Goal: Check status: Check status

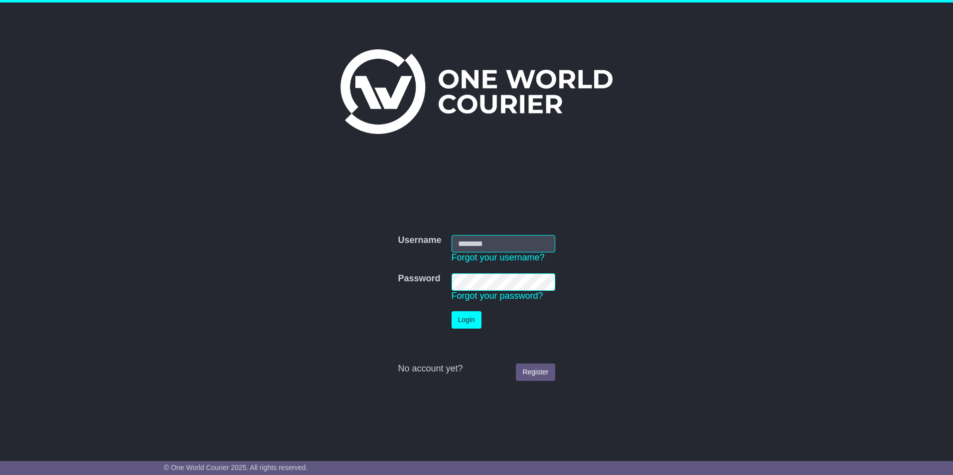
type input "**********"
click at [468, 320] on button "Login" at bounding box center [466, 319] width 30 height 17
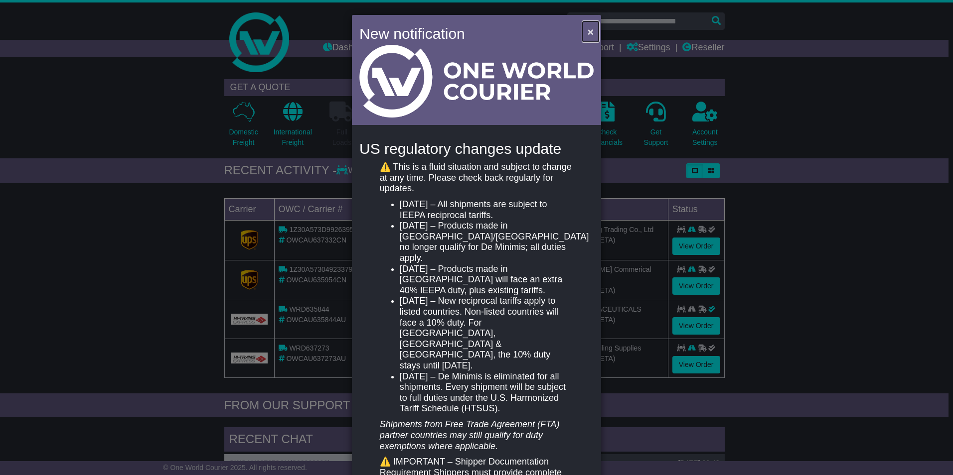
click at [588, 28] on span "×" at bounding box center [591, 31] width 6 height 11
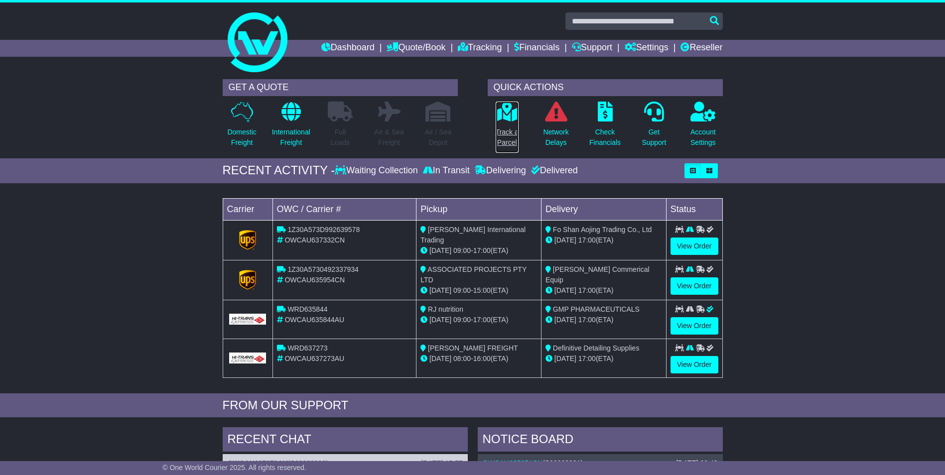
click at [510, 135] on p "Track a Parcel" at bounding box center [507, 137] width 23 height 21
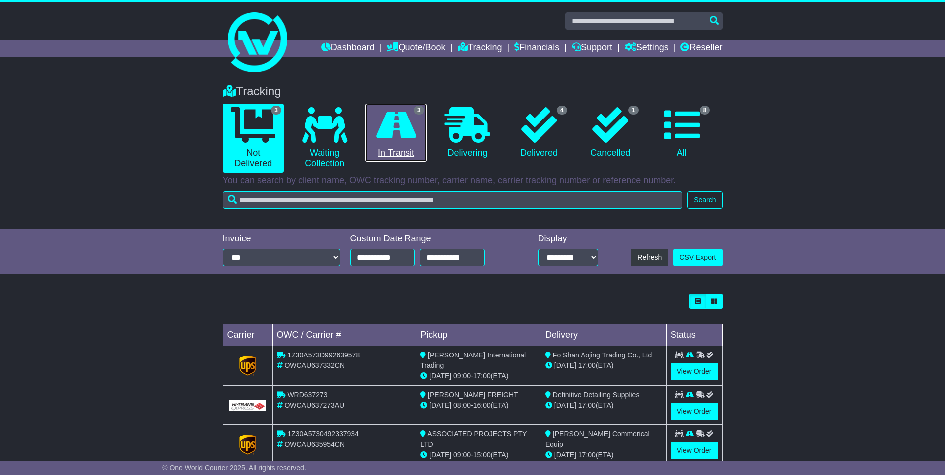
click at [398, 141] on icon at bounding box center [396, 125] width 40 height 36
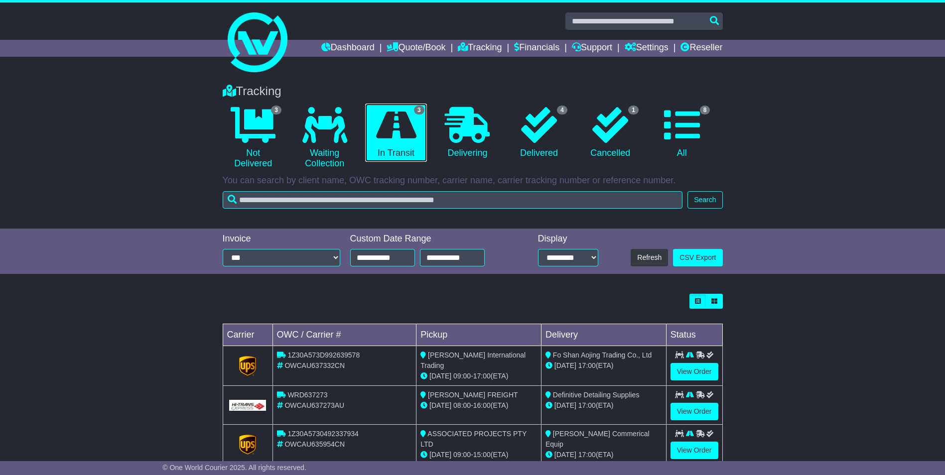
scroll to position [24, 0]
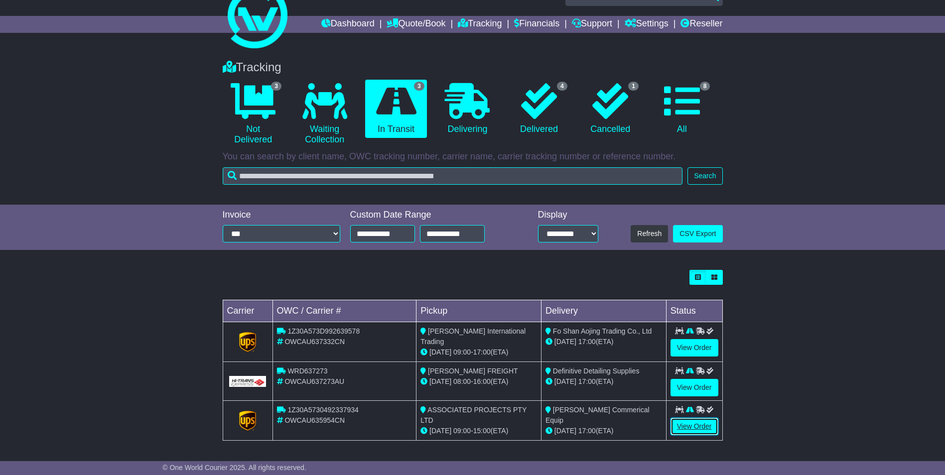
click at [691, 425] on link "View Order" at bounding box center [695, 426] width 48 height 17
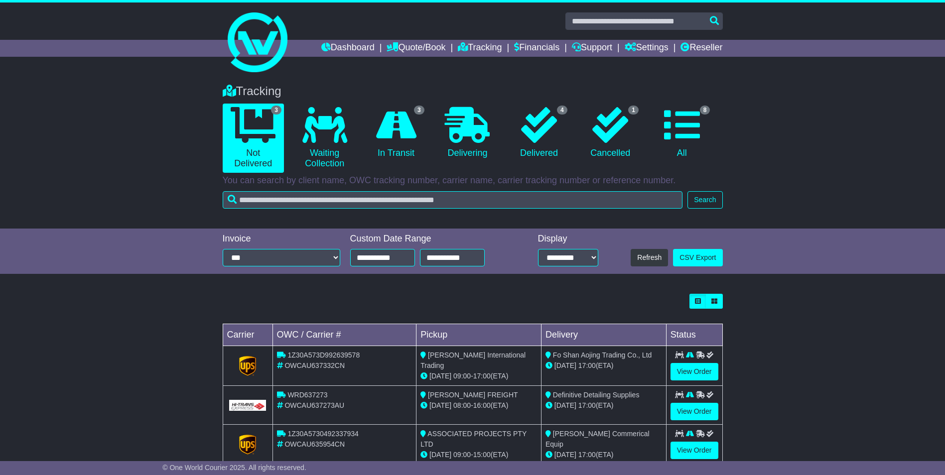
scroll to position [24, 0]
